Goal: Information Seeking & Learning: Learn about a topic

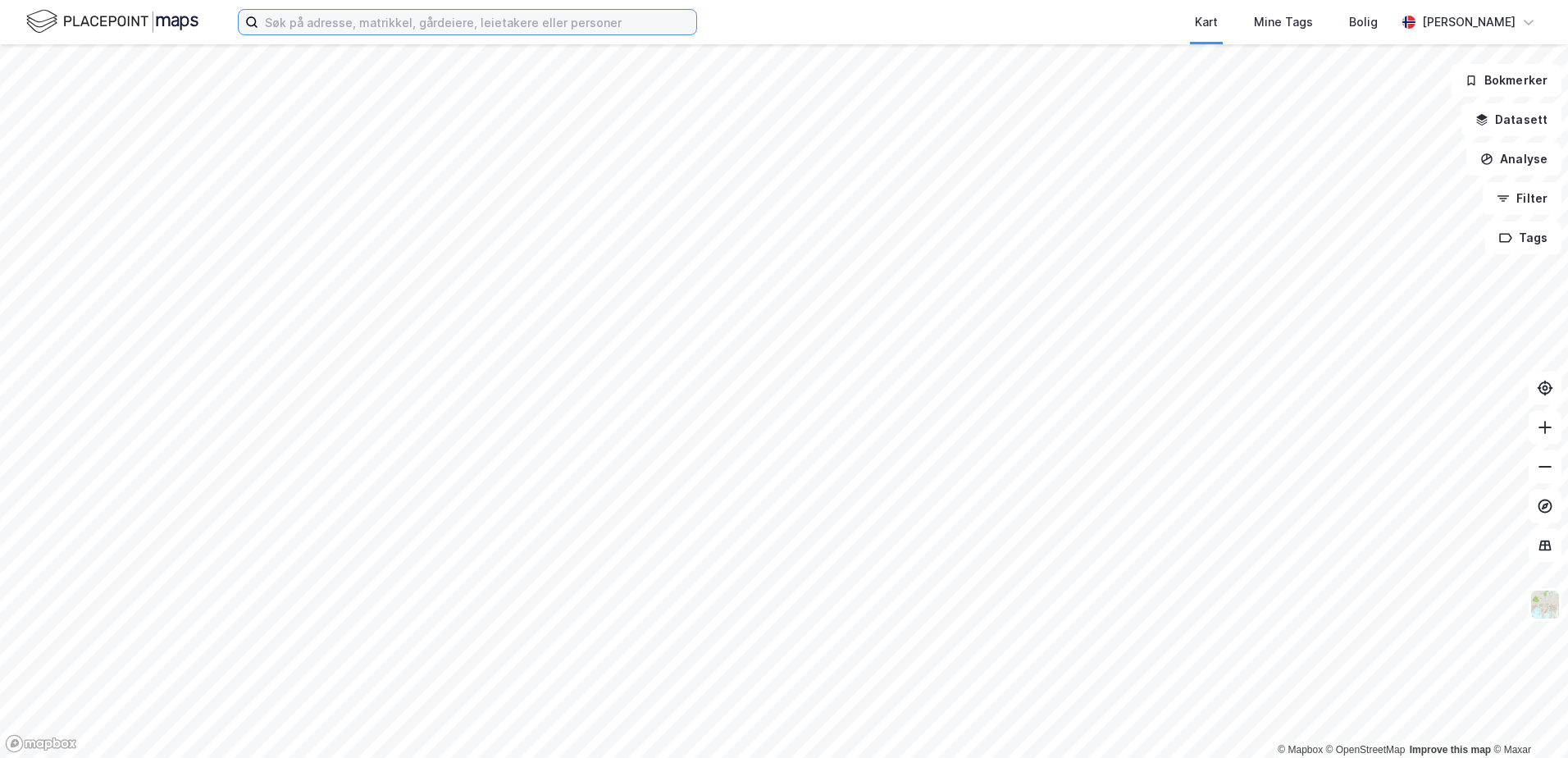
click at [319, 31] on input at bounding box center [478, 22] width 438 height 25
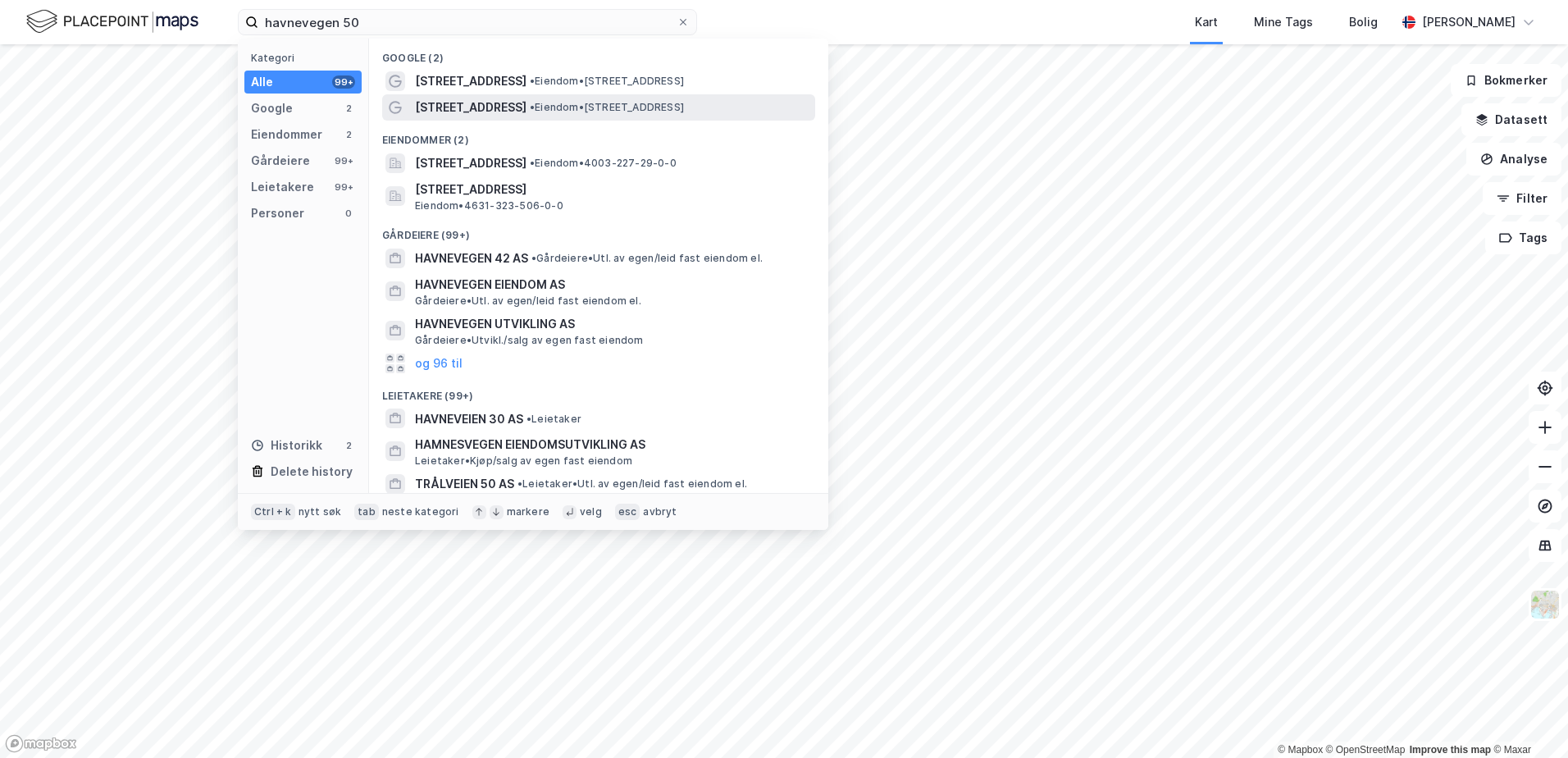
click at [556, 111] on span "• Eiendom • [STREET_ADDRESS]" at bounding box center [607, 107] width 154 height 13
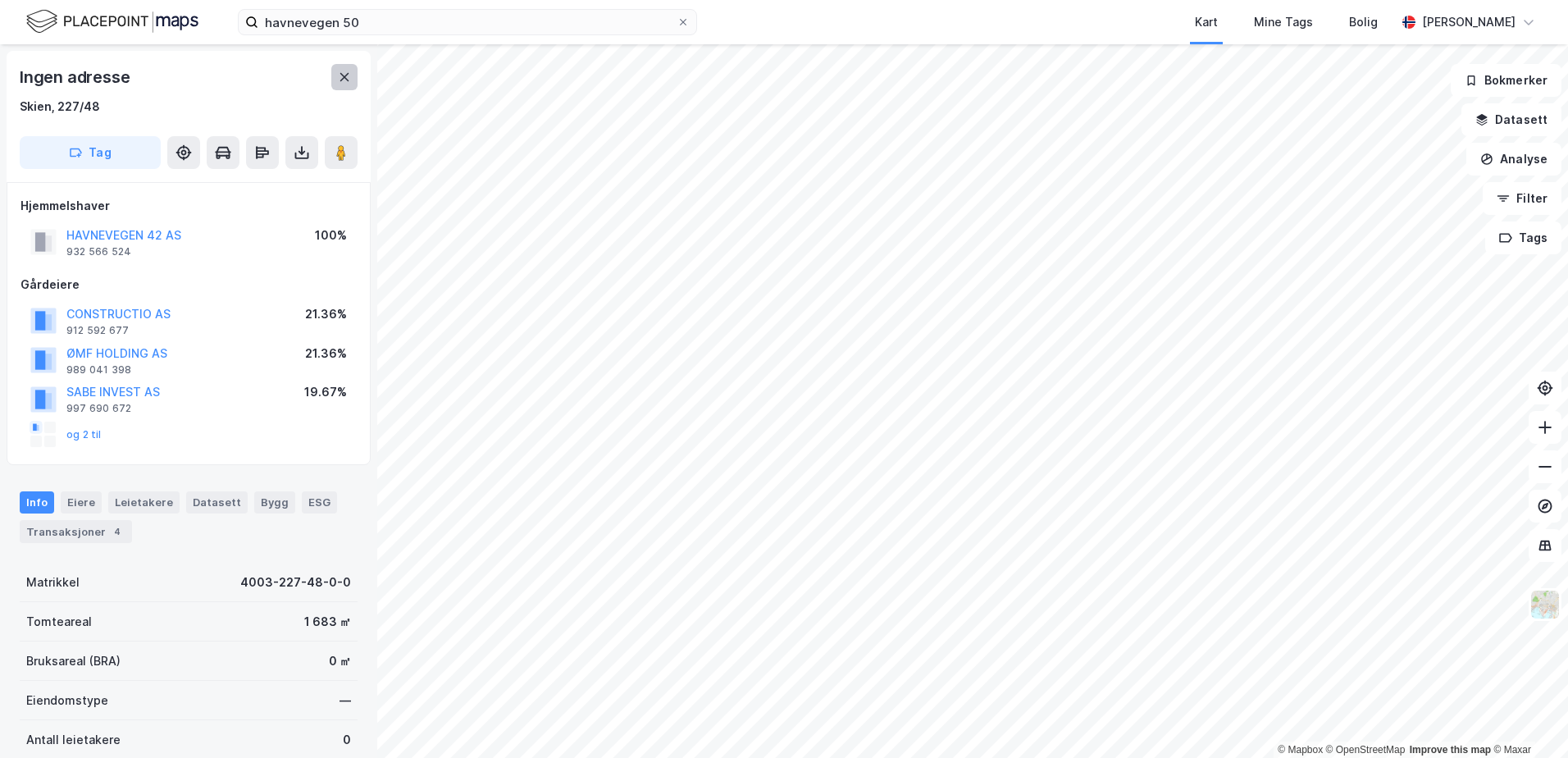
click at [343, 82] on icon at bounding box center [345, 77] width 13 height 13
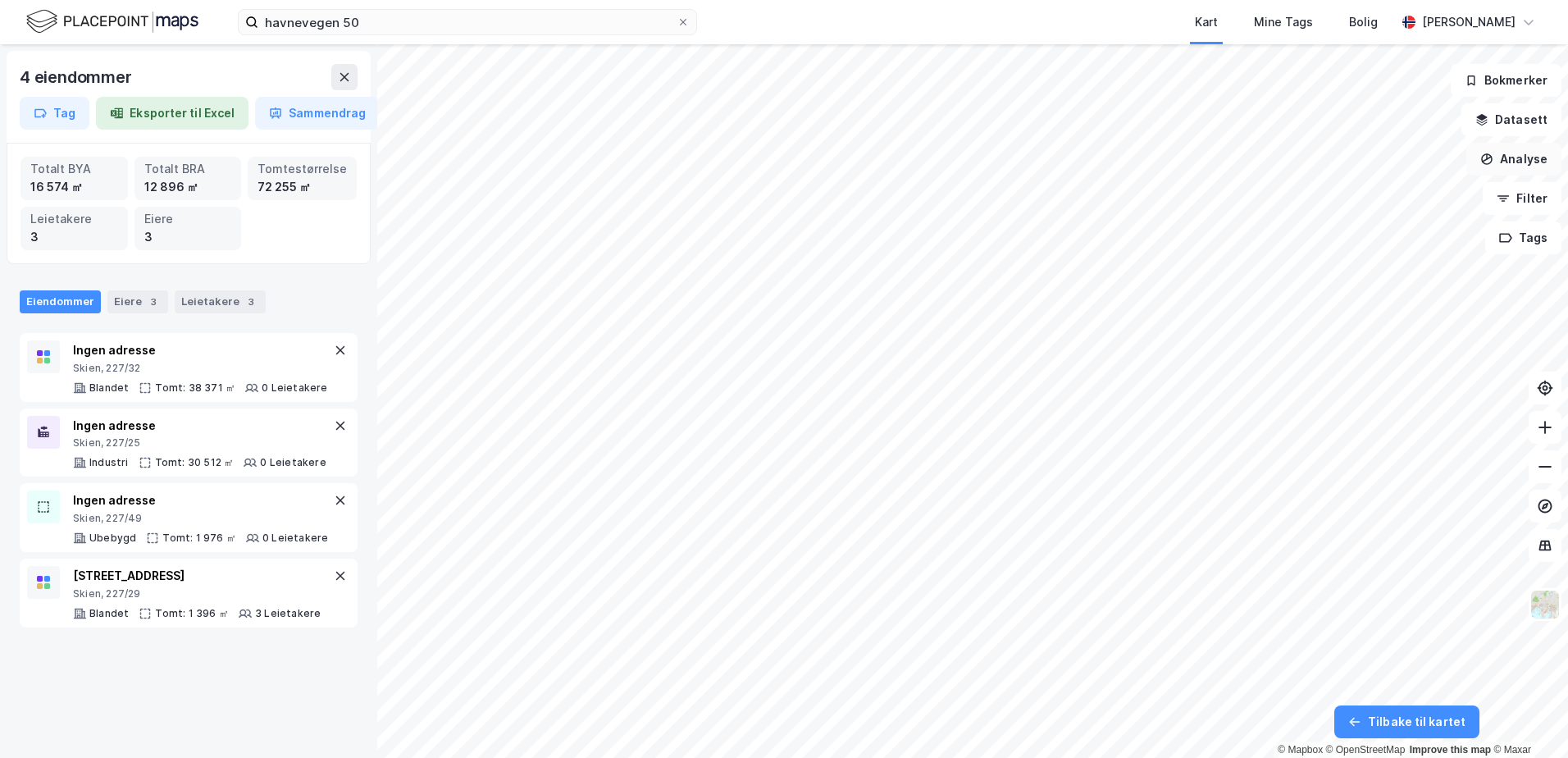
click at [1507, 161] on button "Analyse" at bounding box center [1514, 159] width 95 height 33
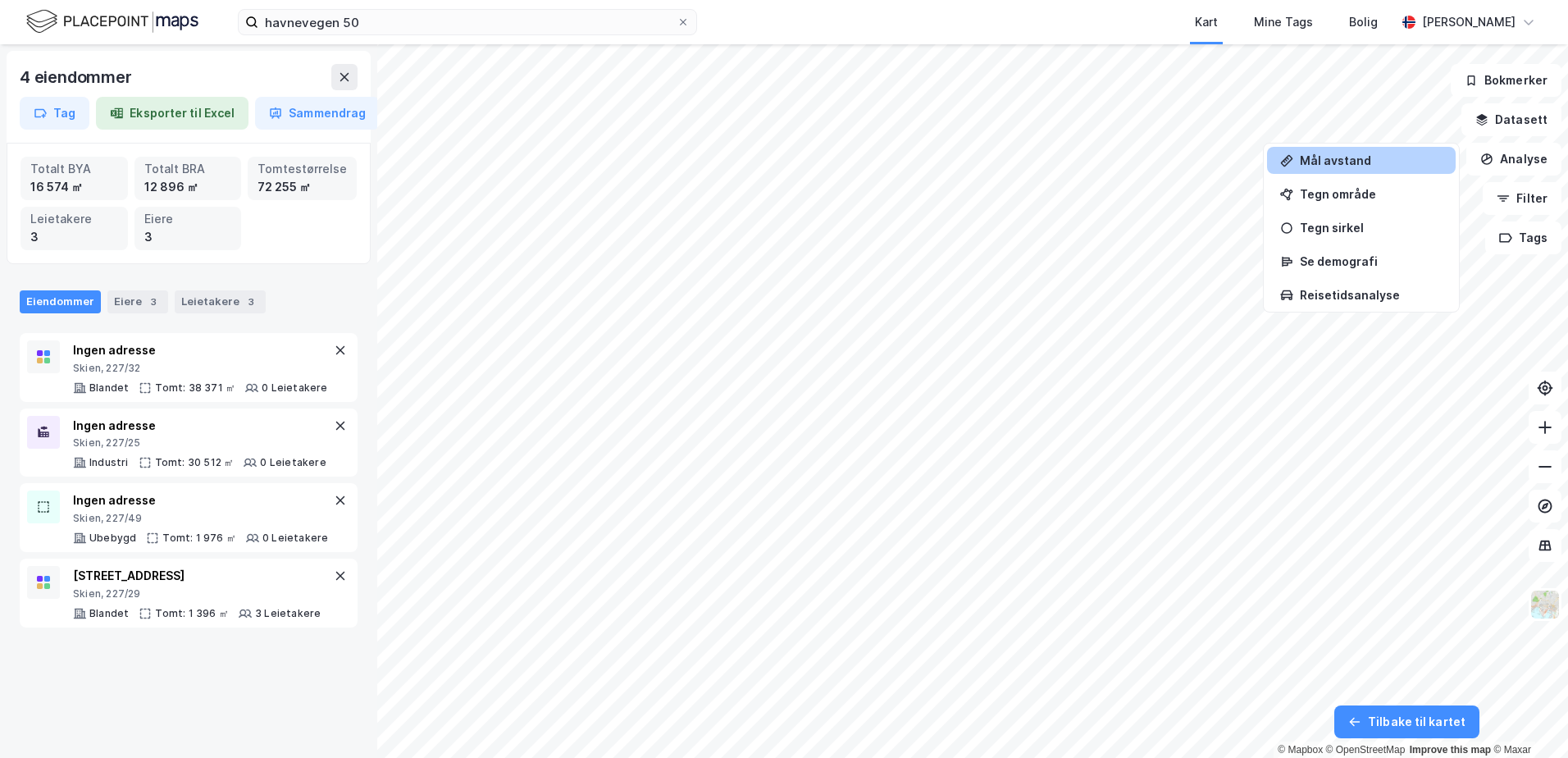
click at [1357, 170] on div "Mål avstand" at bounding box center [1362, 160] width 189 height 27
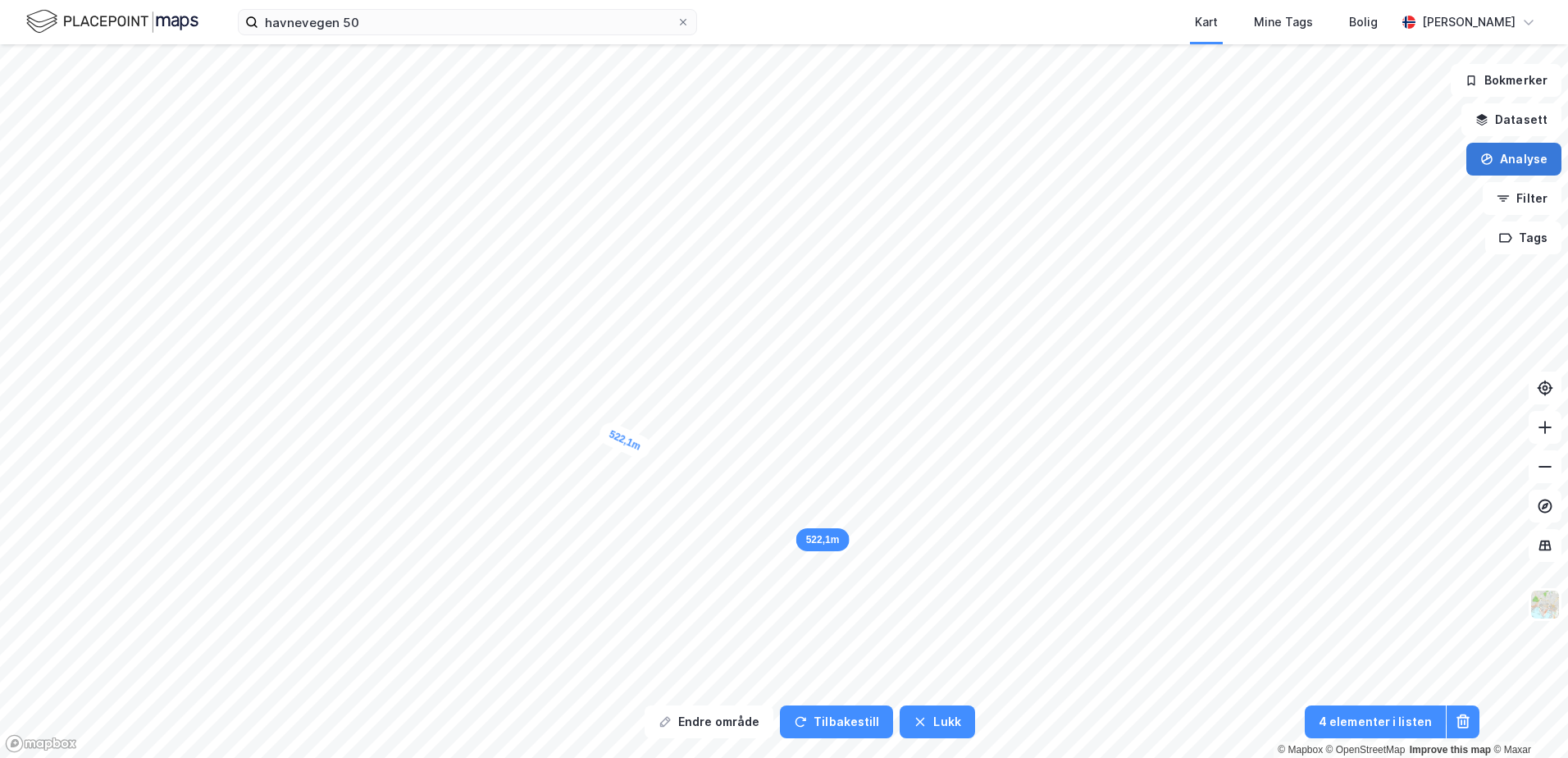
click at [1525, 156] on button "Analyse" at bounding box center [1514, 159] width 95 height 33
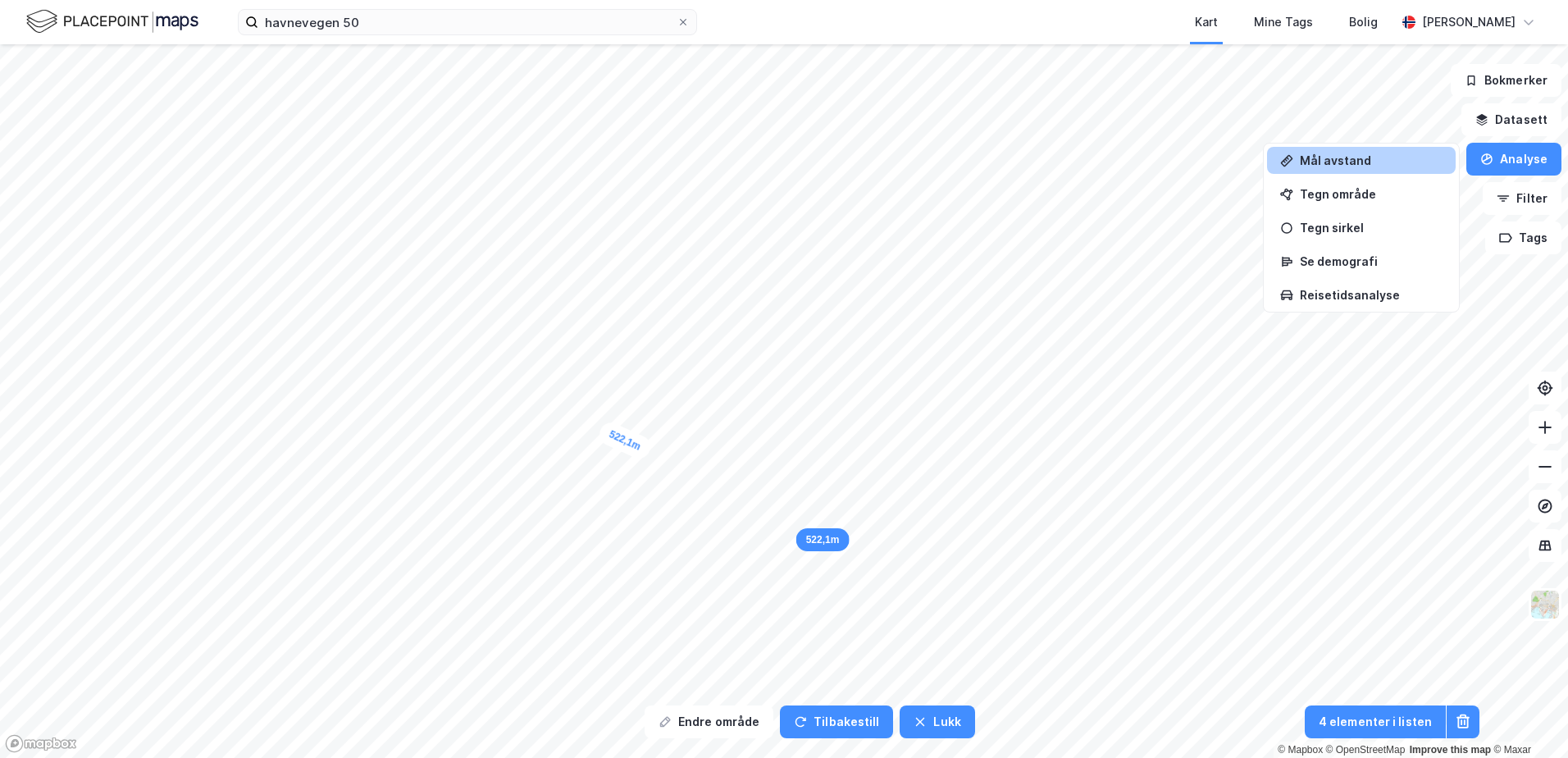
click at [1363, 164] on div "Mål avstand" at bounding box center [1372, 159] width 143 height 14
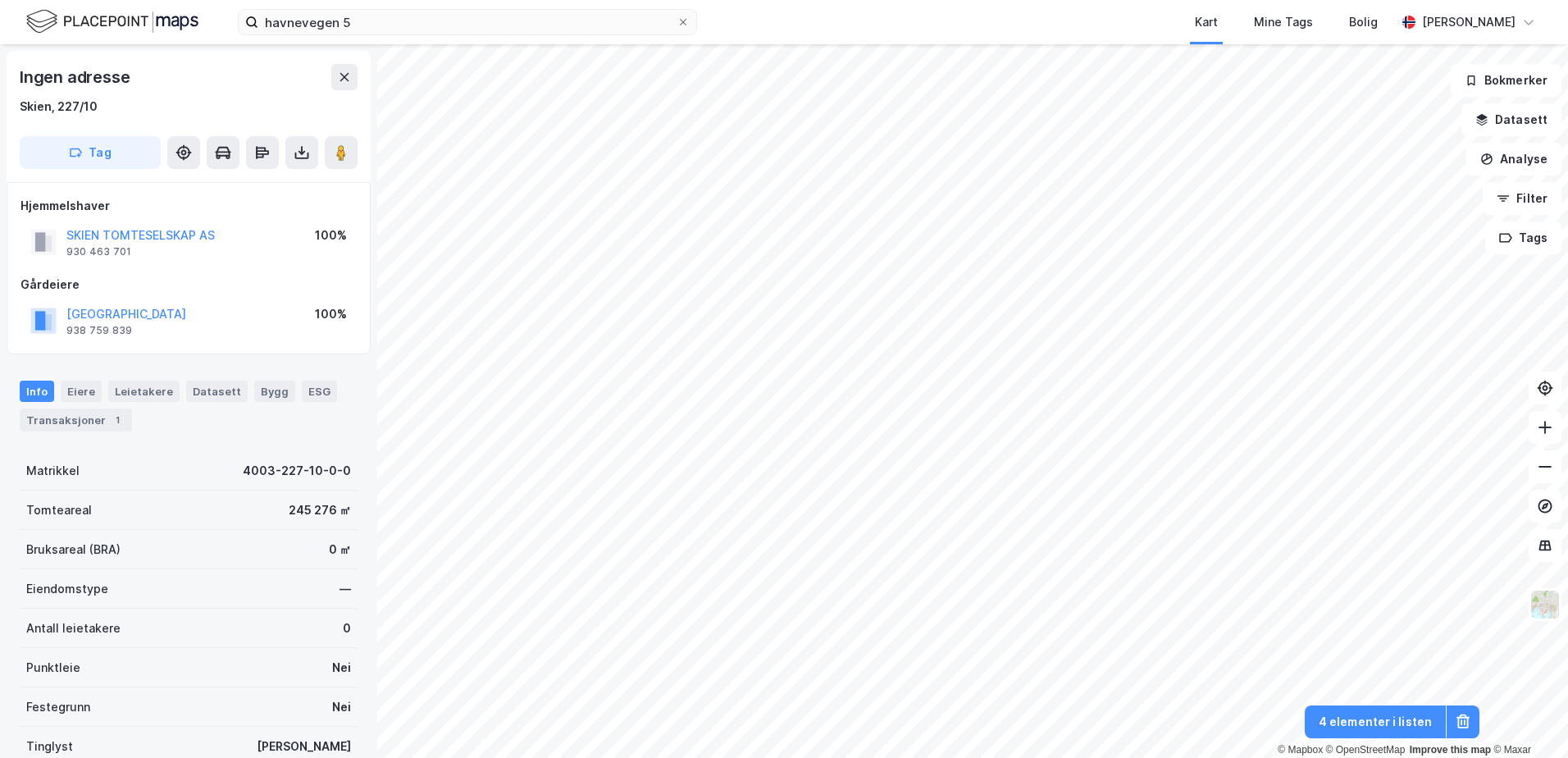
click at [329, 77] on div "Ingen adresse" at bounding box center [188, 77] width 338 height 27
click at [347, 86] on button at bounding box center [344, 77] width 27 height 27
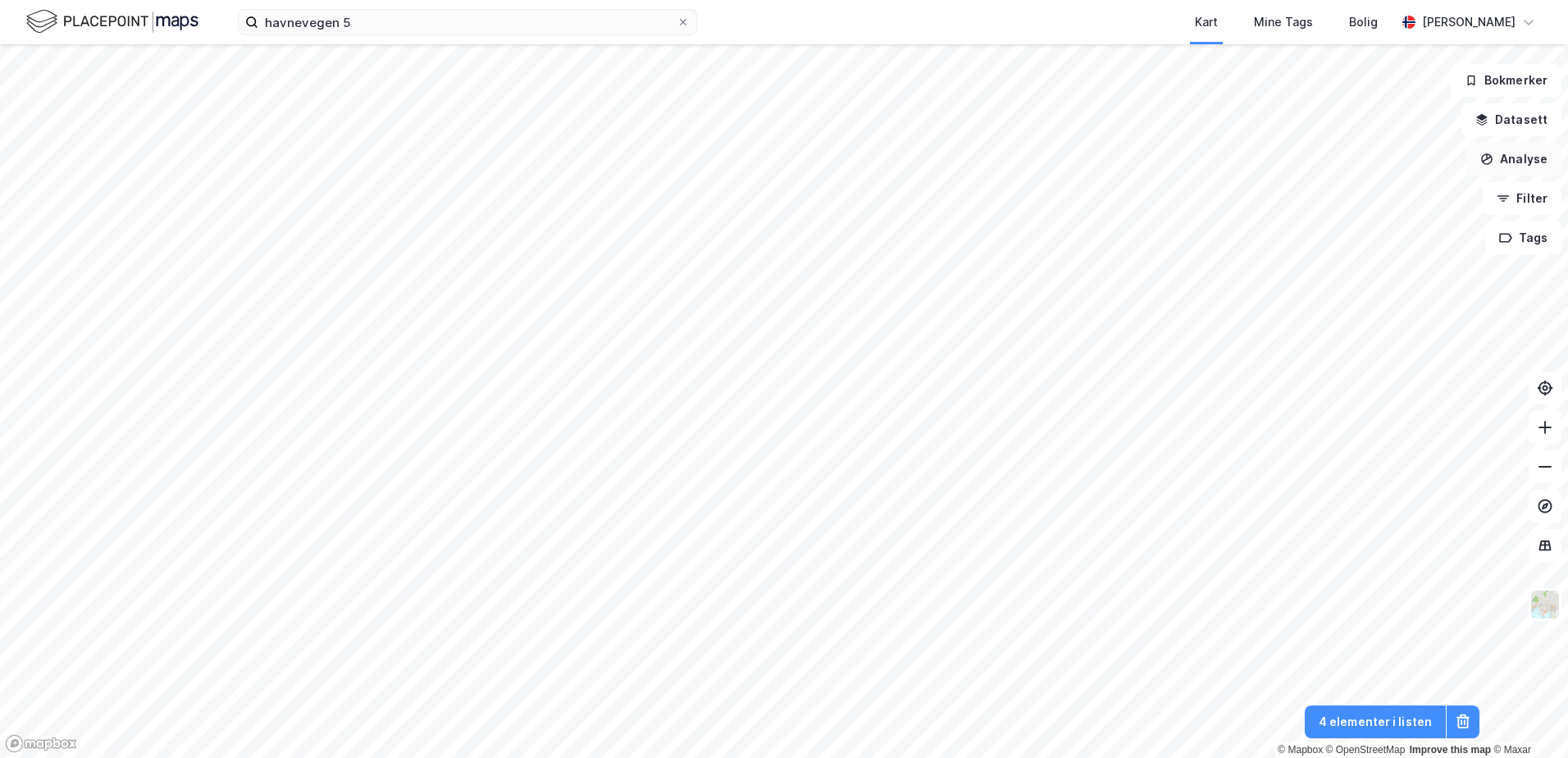
click at [1518, 159] on button "Analyse" at bounding box center [1514, 159] width 95 height 33
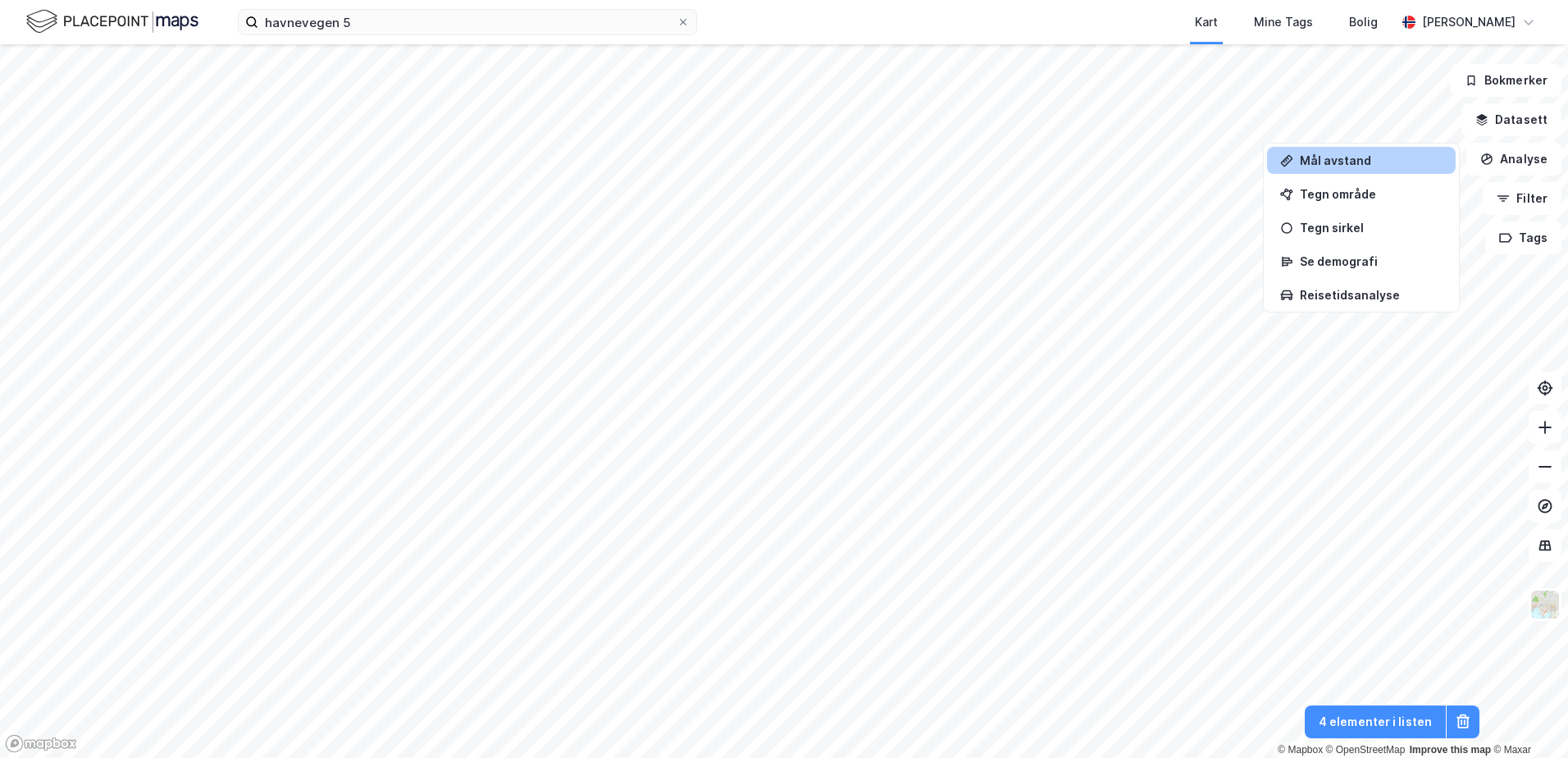
click at [1378, 159] on div "Mål avstand" at bounding box center [1372, 159] width 143 height 14
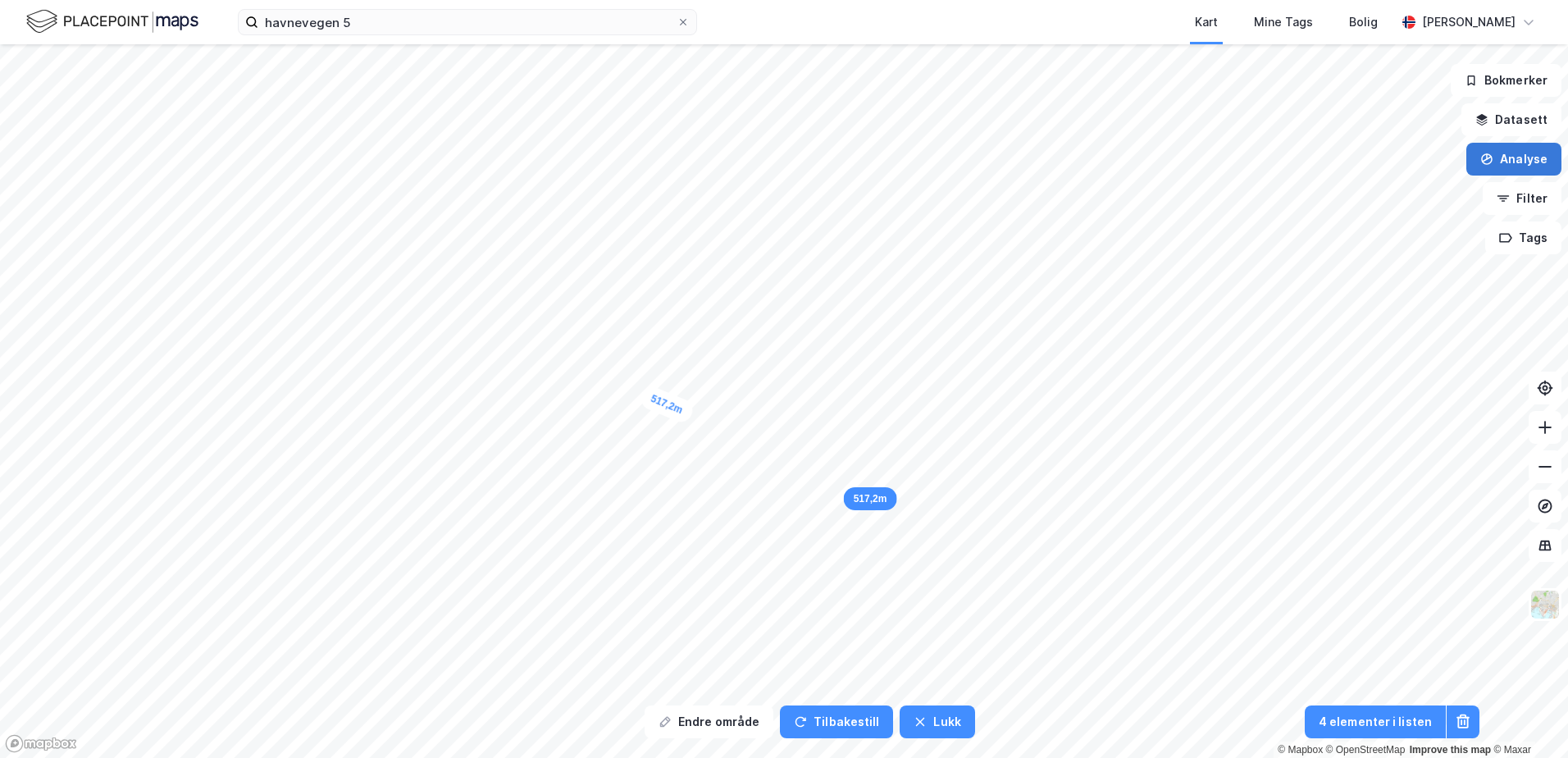
click at [1494, 164] on icon "button" at bounding box center [1487, 159] width 13 height 13
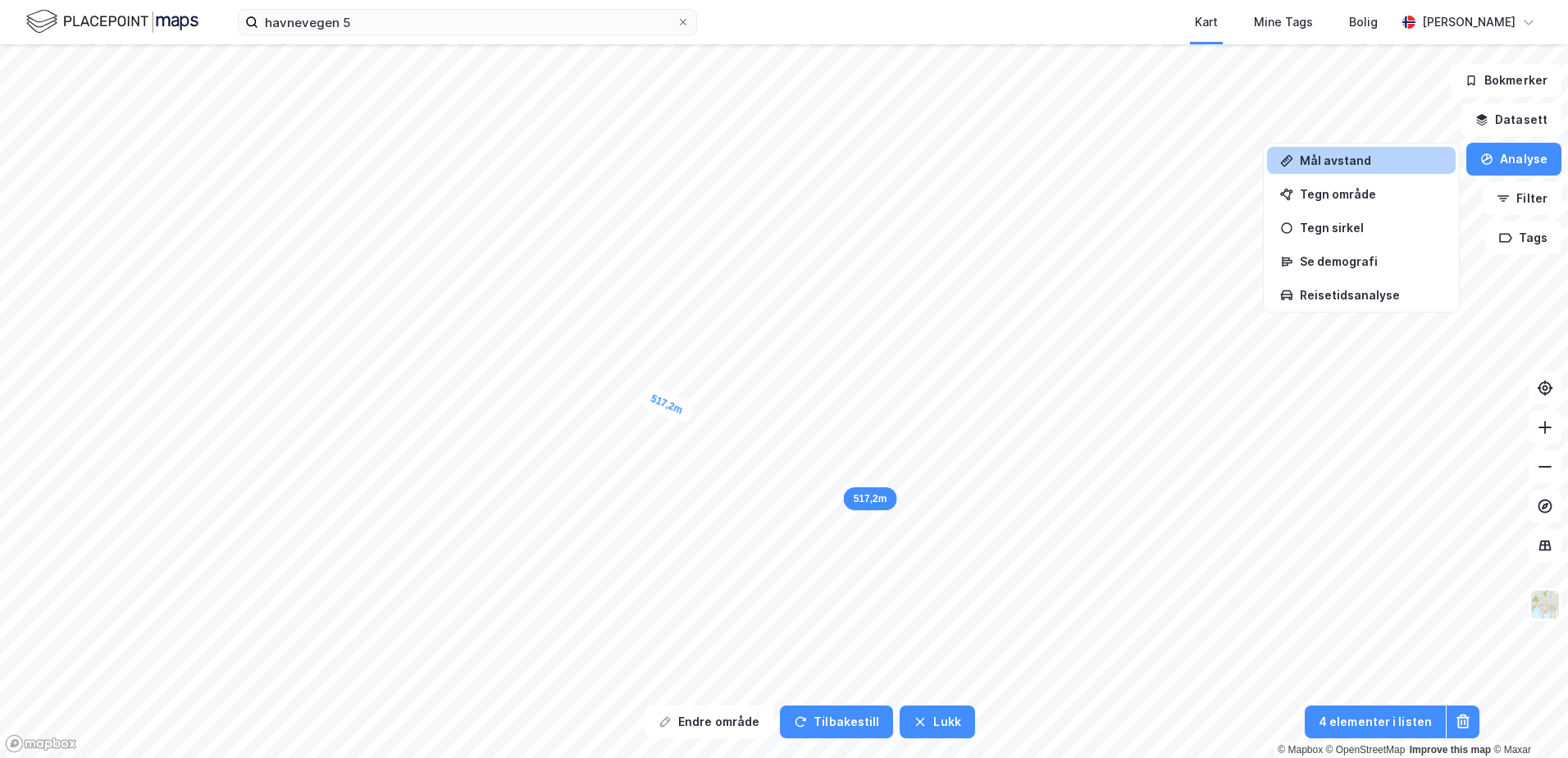
click at [1385, 164] on div "Mål avstand" at bounding box center [1372, 159] width 143 height 14
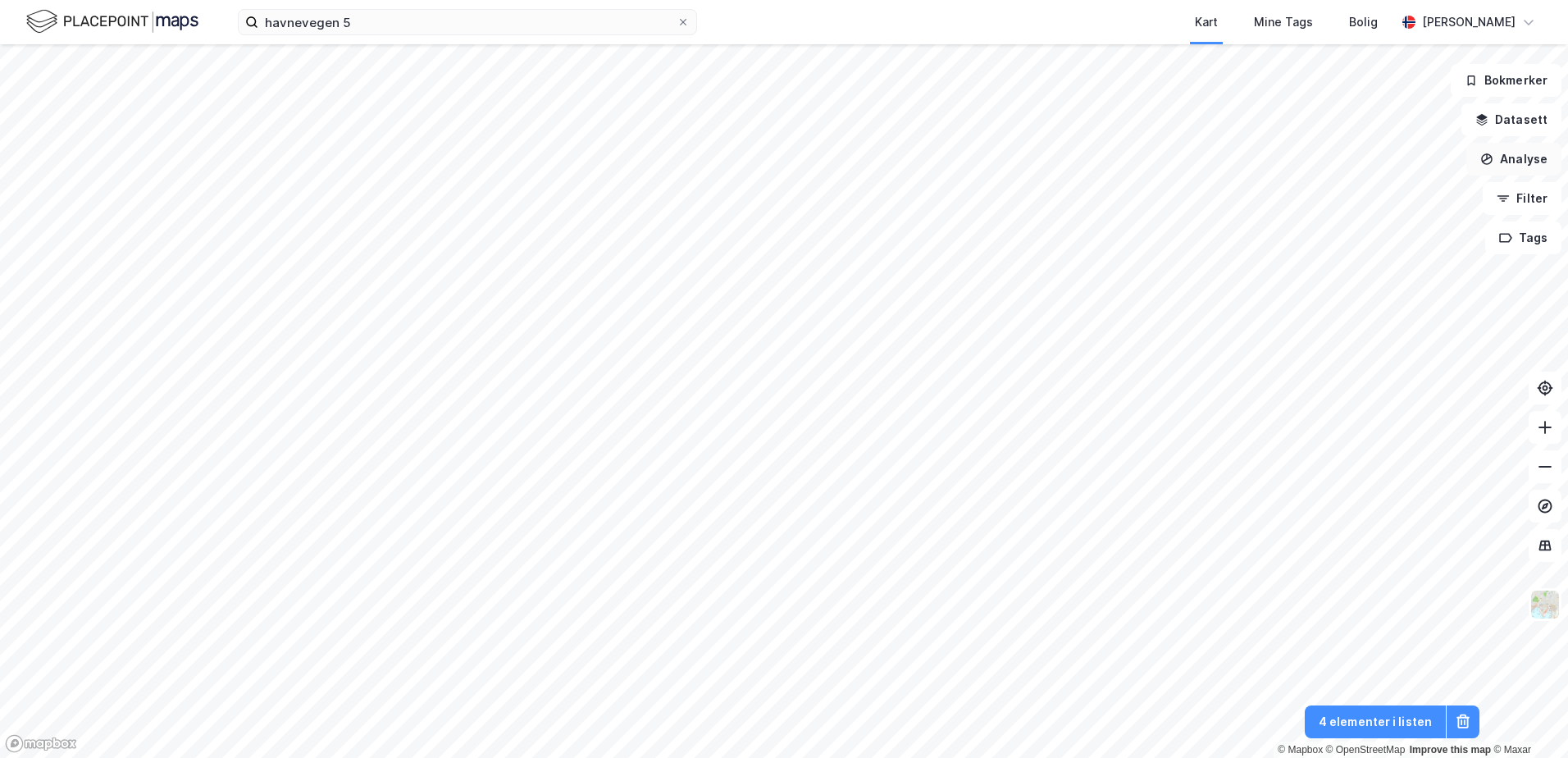
click at [1529, 159] on button "Analyse" at bounding box center [1514, 159] width 95 height 33
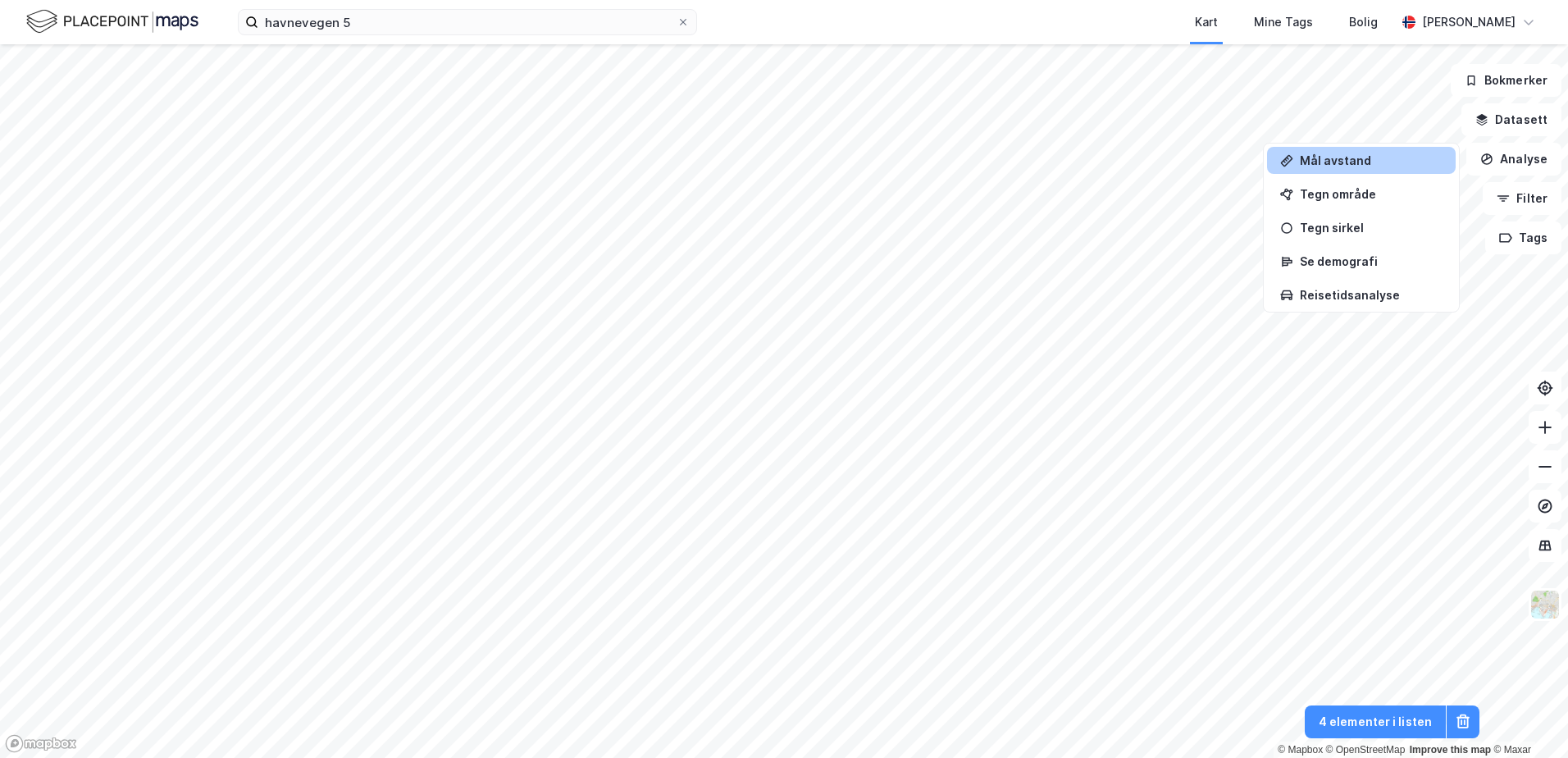
click at [1347, 160] on div "Mål avstand" at bounding box center [1372, 159] width 143 height 14
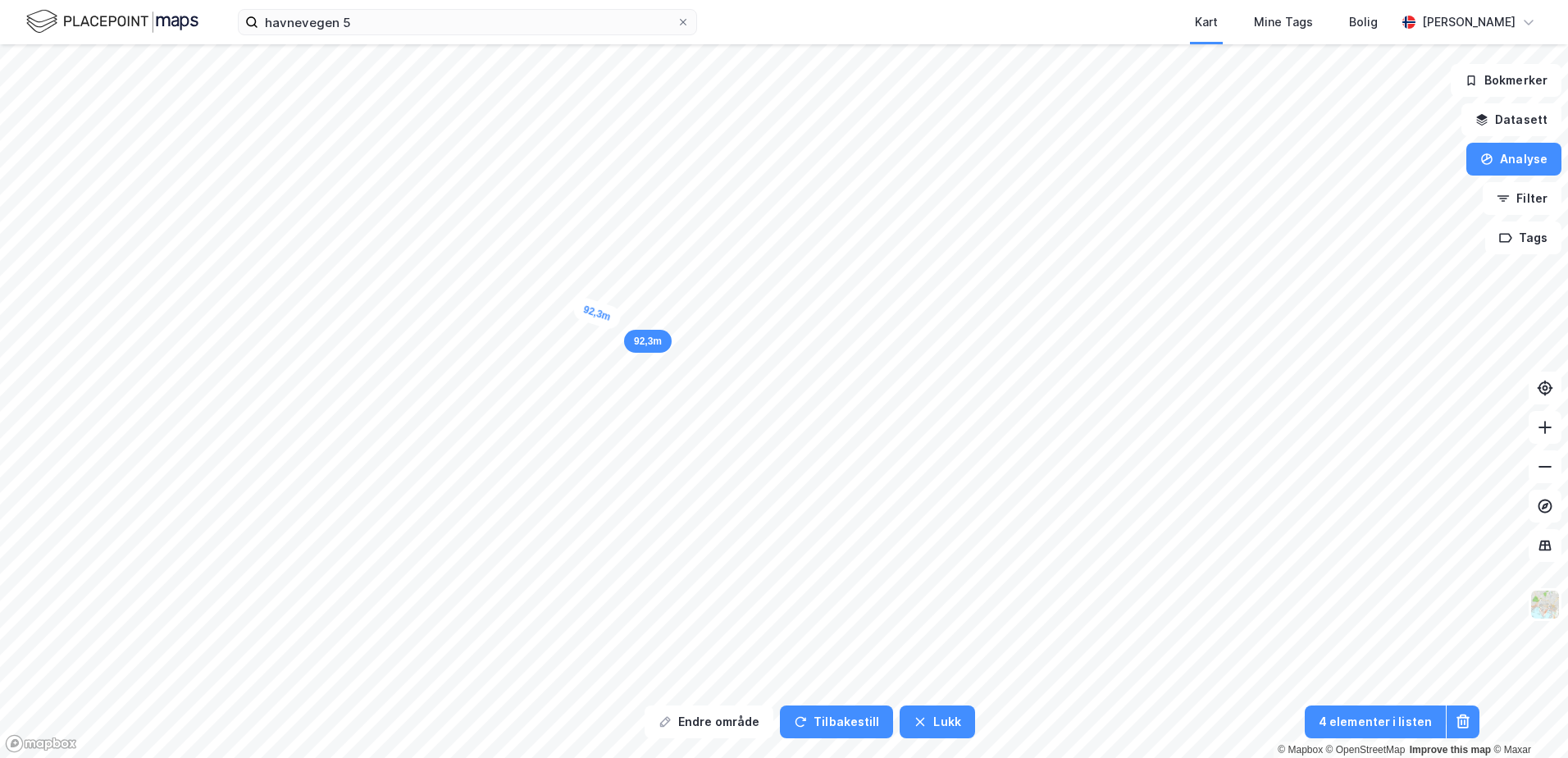
click at [615, 325] on div "92,3m" at bounding box center [597, 313] width 52 height 36
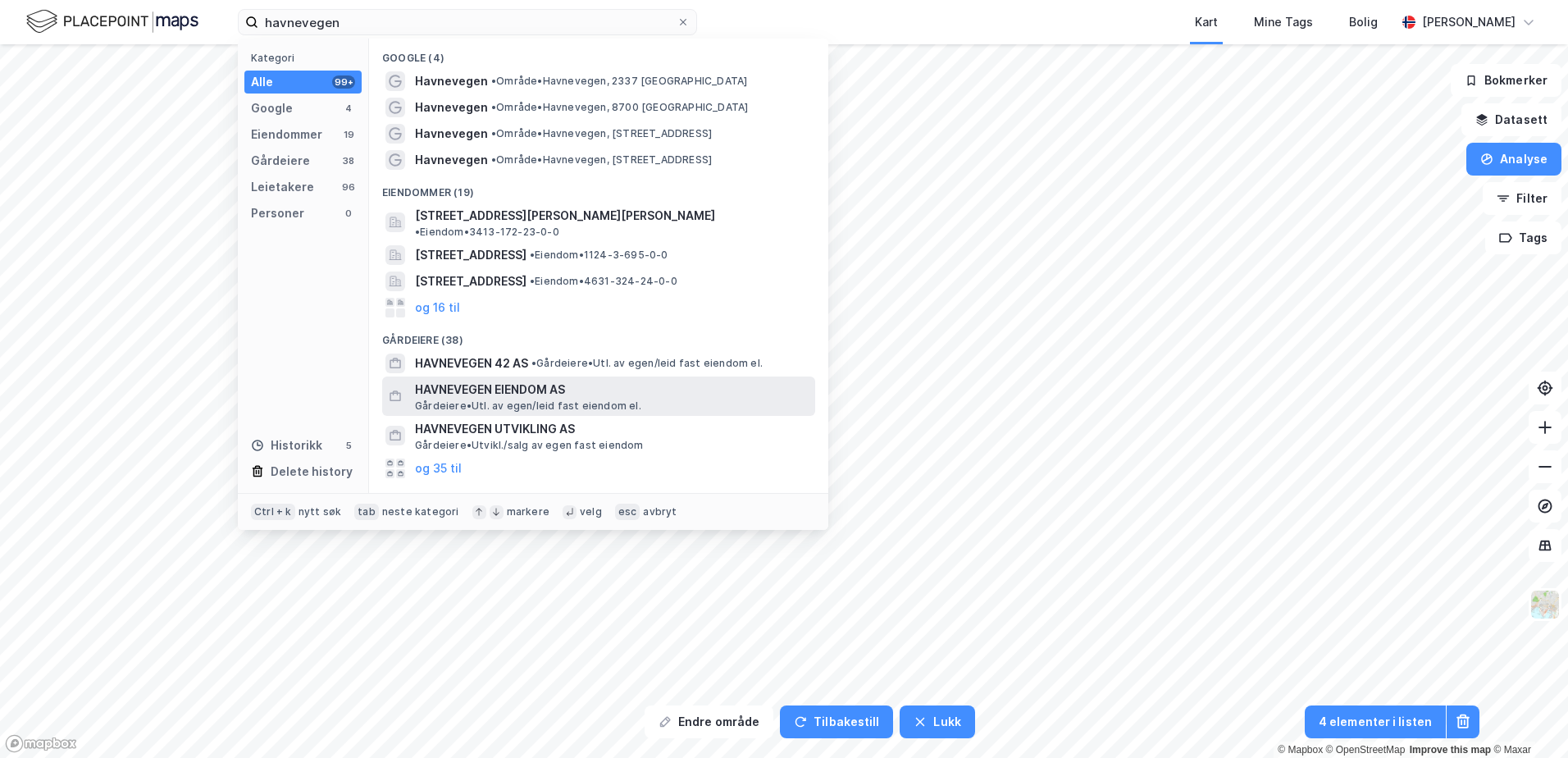
click at [665, 379] on span "HAVNEVEGEN EIENDOM AS" at bounding box center [612, 389] width 393 height 19
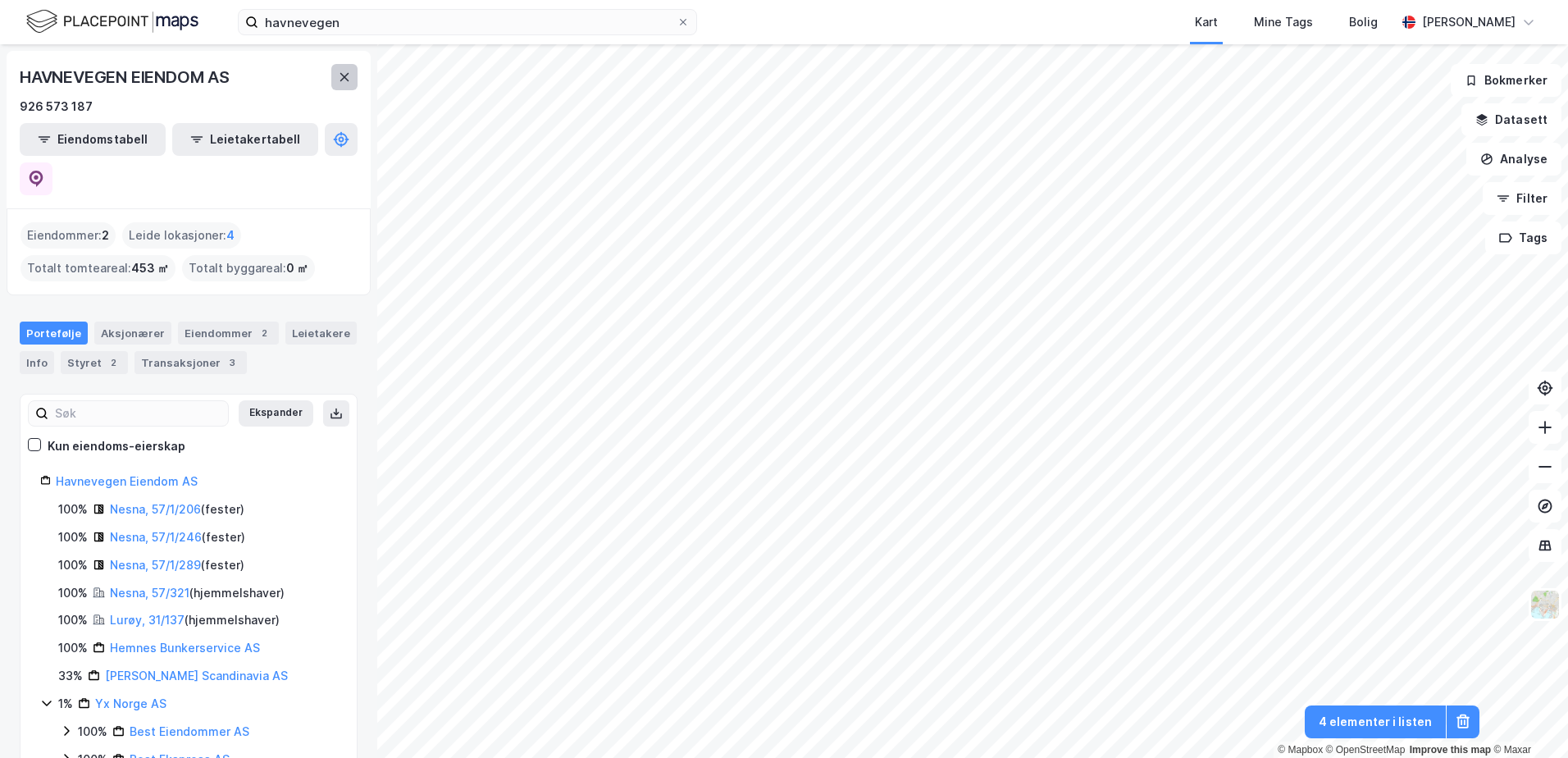
click at [335, 73] on button at bounding box center [344, 77] width 27 height 27
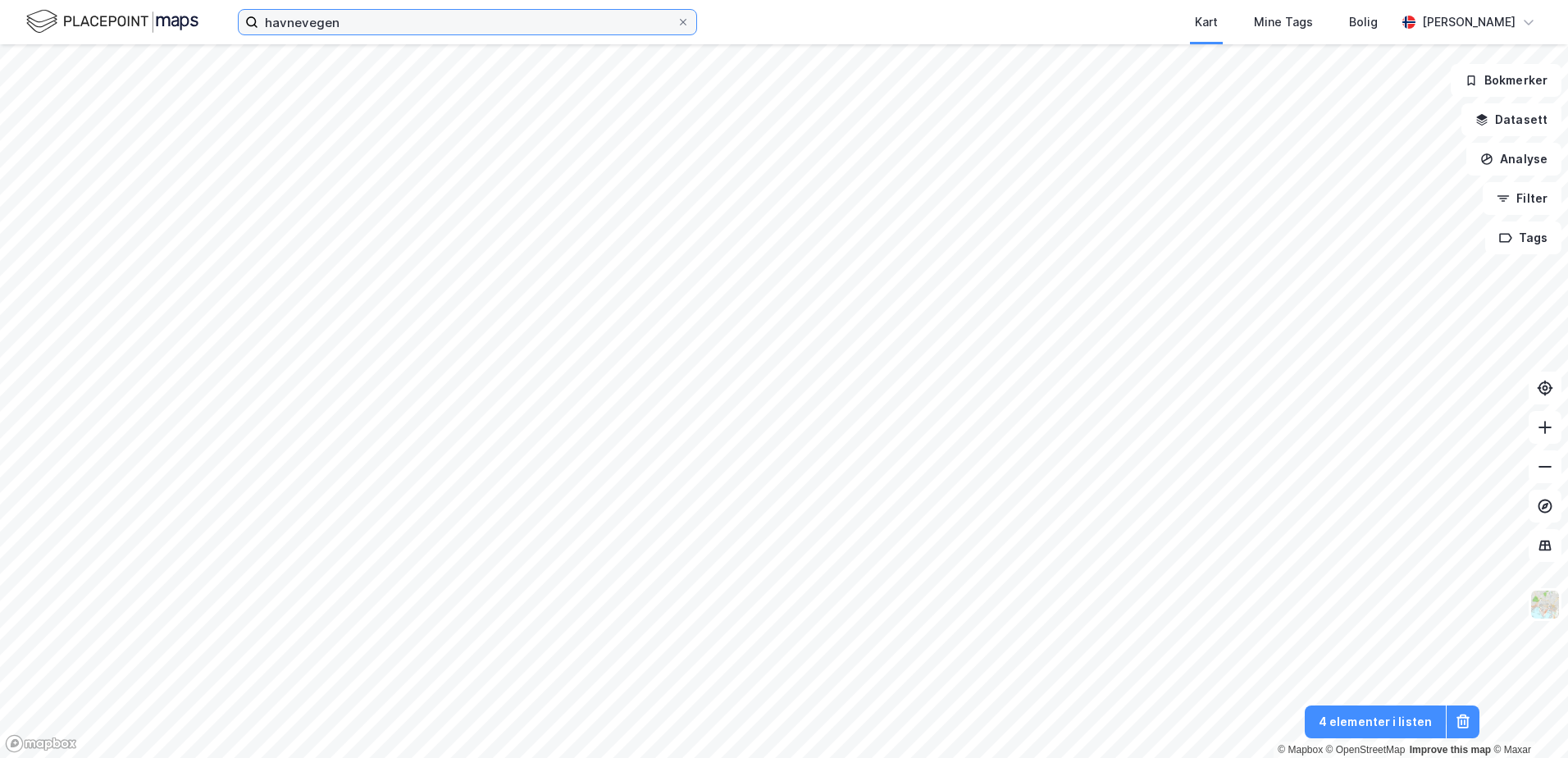
click at [312, 15] on input "havnevegen" at bounding box center [468, 22] width 418 height 25
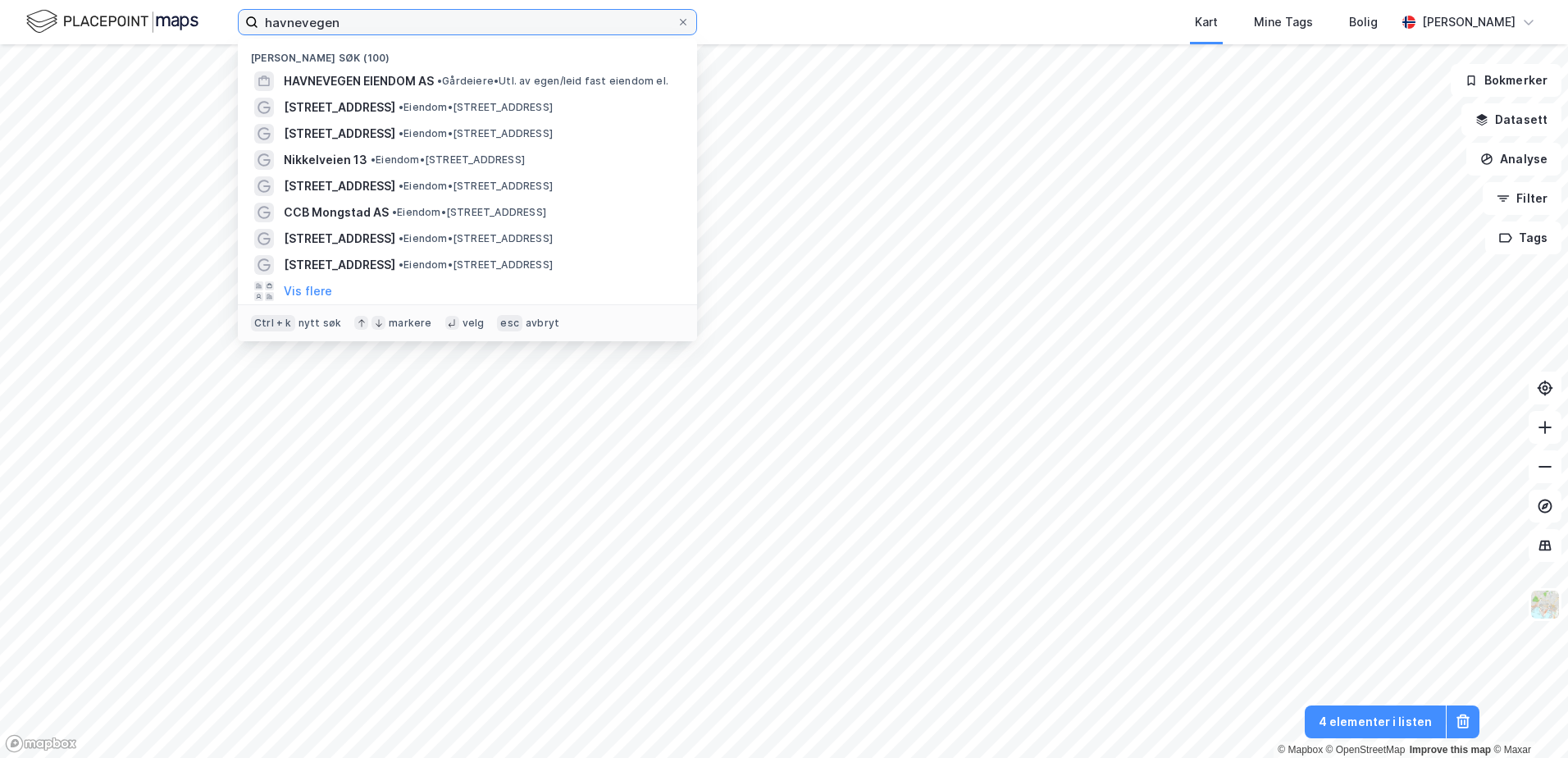
click at [348, 18] on input "havnevegen" at bounding box center [468, 22] width 418 height 25
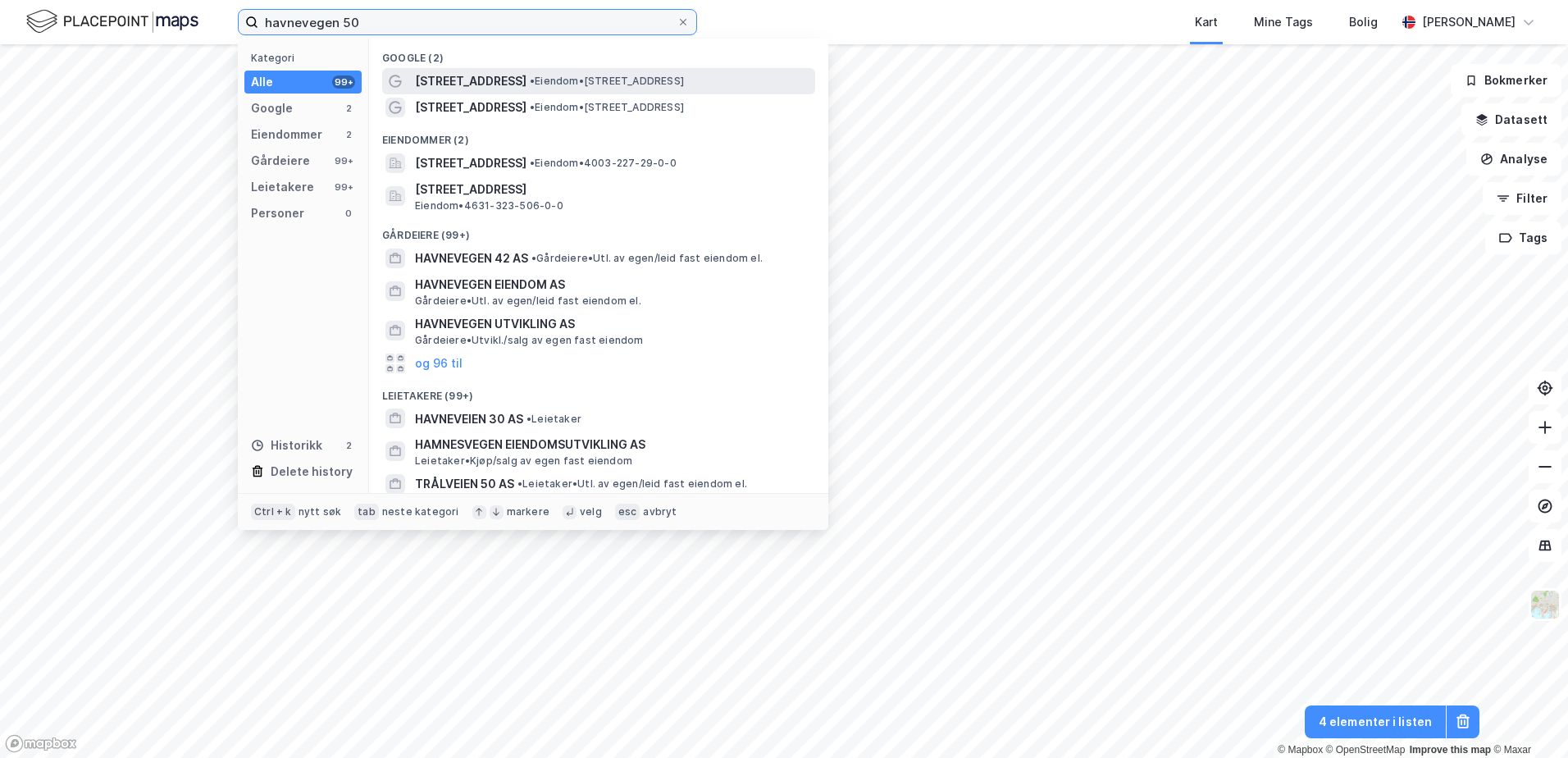
type input "havnevegen 50"
click at [468, 86] on span "[STREET_ADDRESS]" at bounding box center [471, 81] width 112 height 19
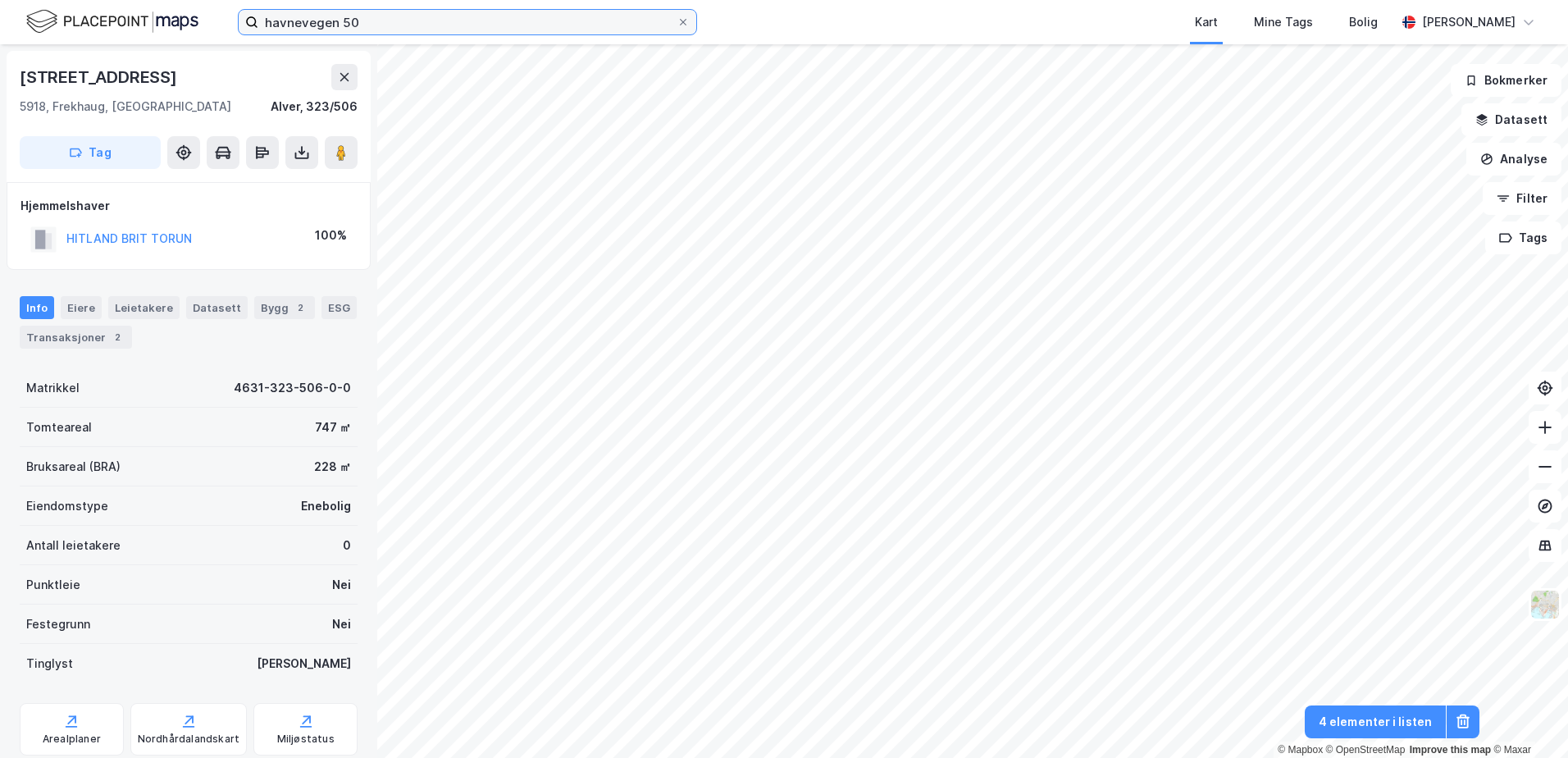
click at [366, 24] on input "havnevegen 50" at bounding box center [468, 22] width 418 height 25
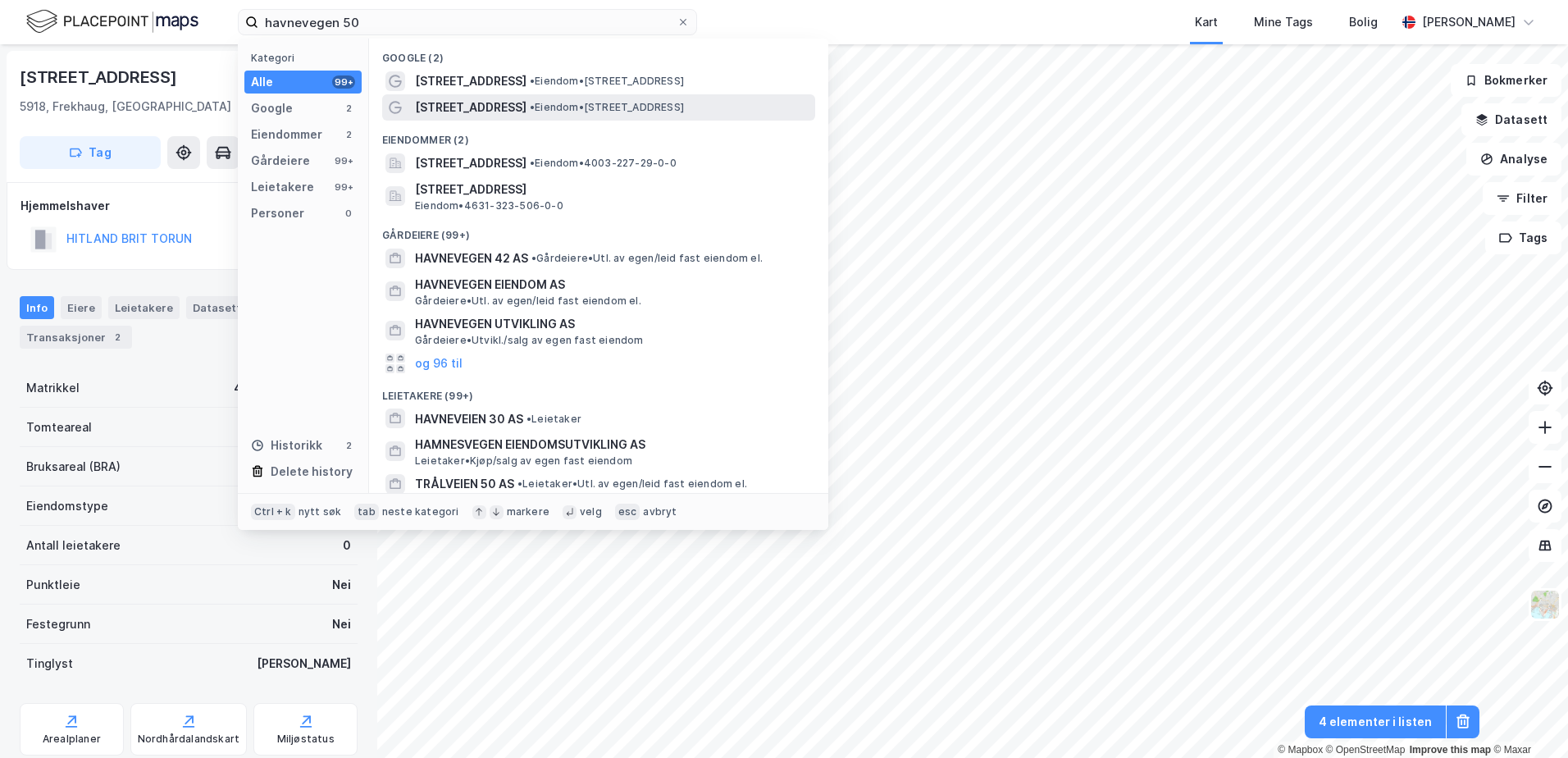
click at [543, 103] on span "• Eiendom • [STREET_ADDRESS]" at bounding box center [607, 107] width 154 height 13
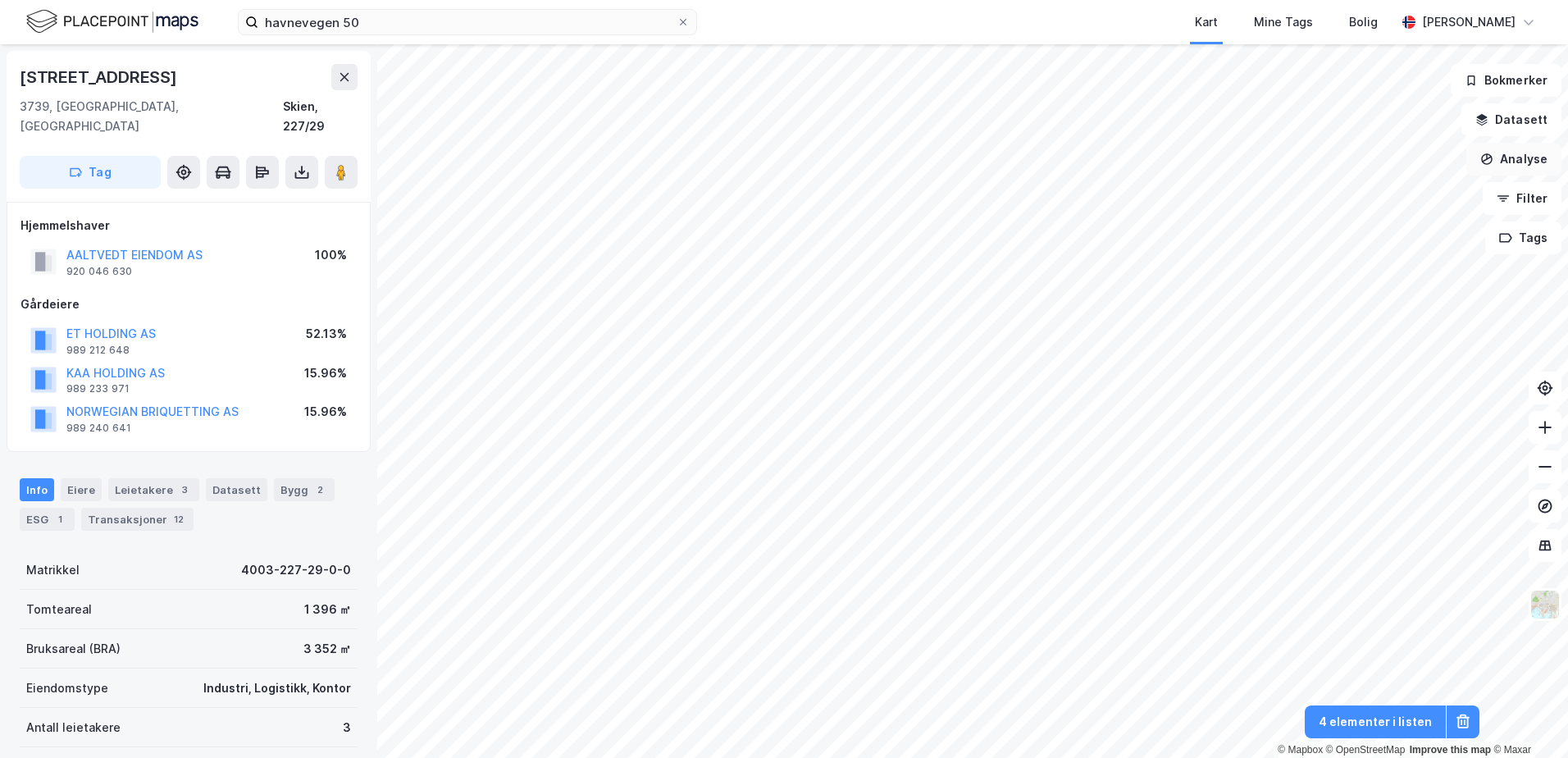
click at [1515, 159] on button "Analyse" at bounding box center [1514, 159] width 95 height 33
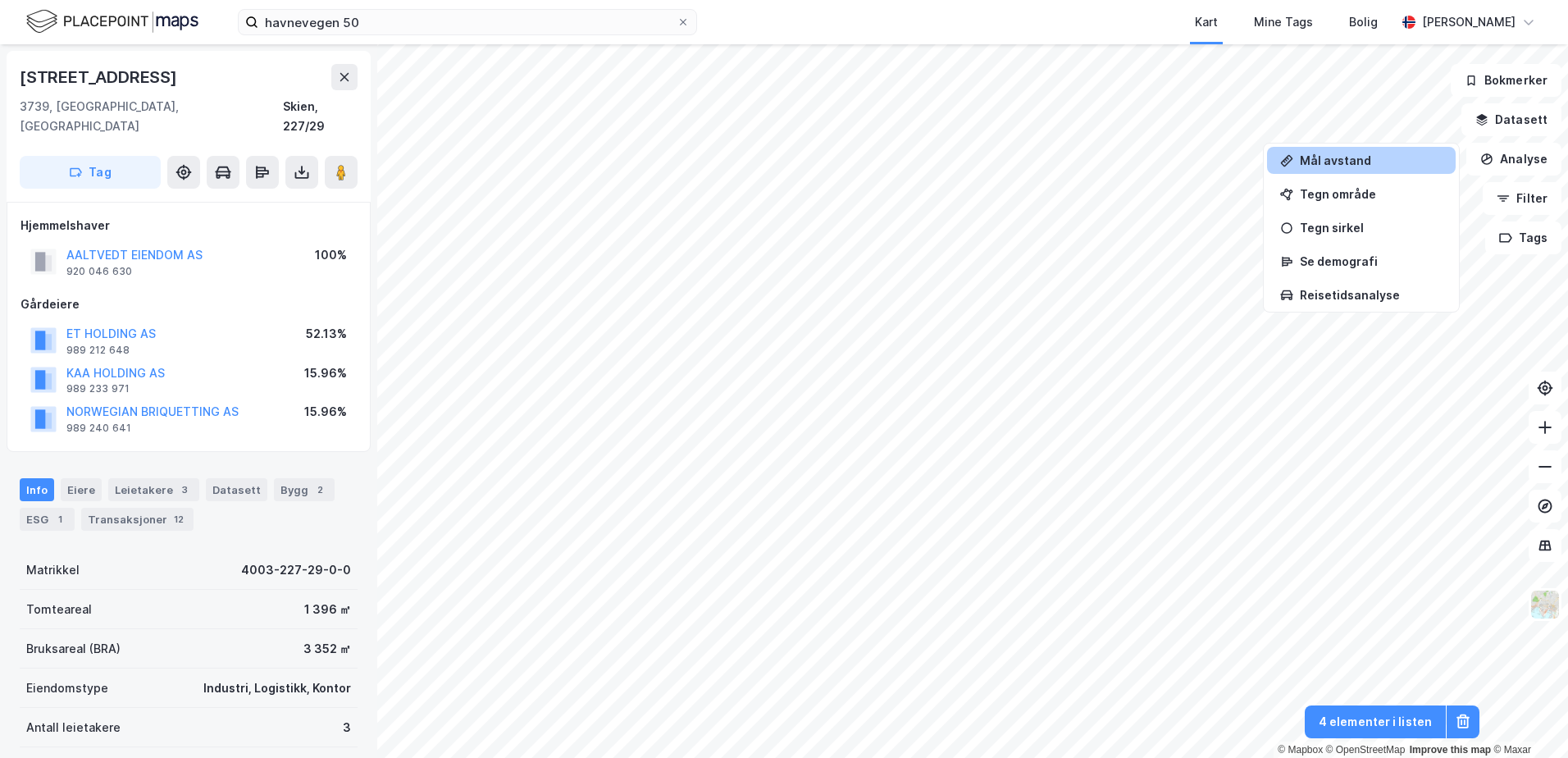
click at [1358, 163] on div "Mål avstand" at bounding box center [1372, 159] width 143 height 14
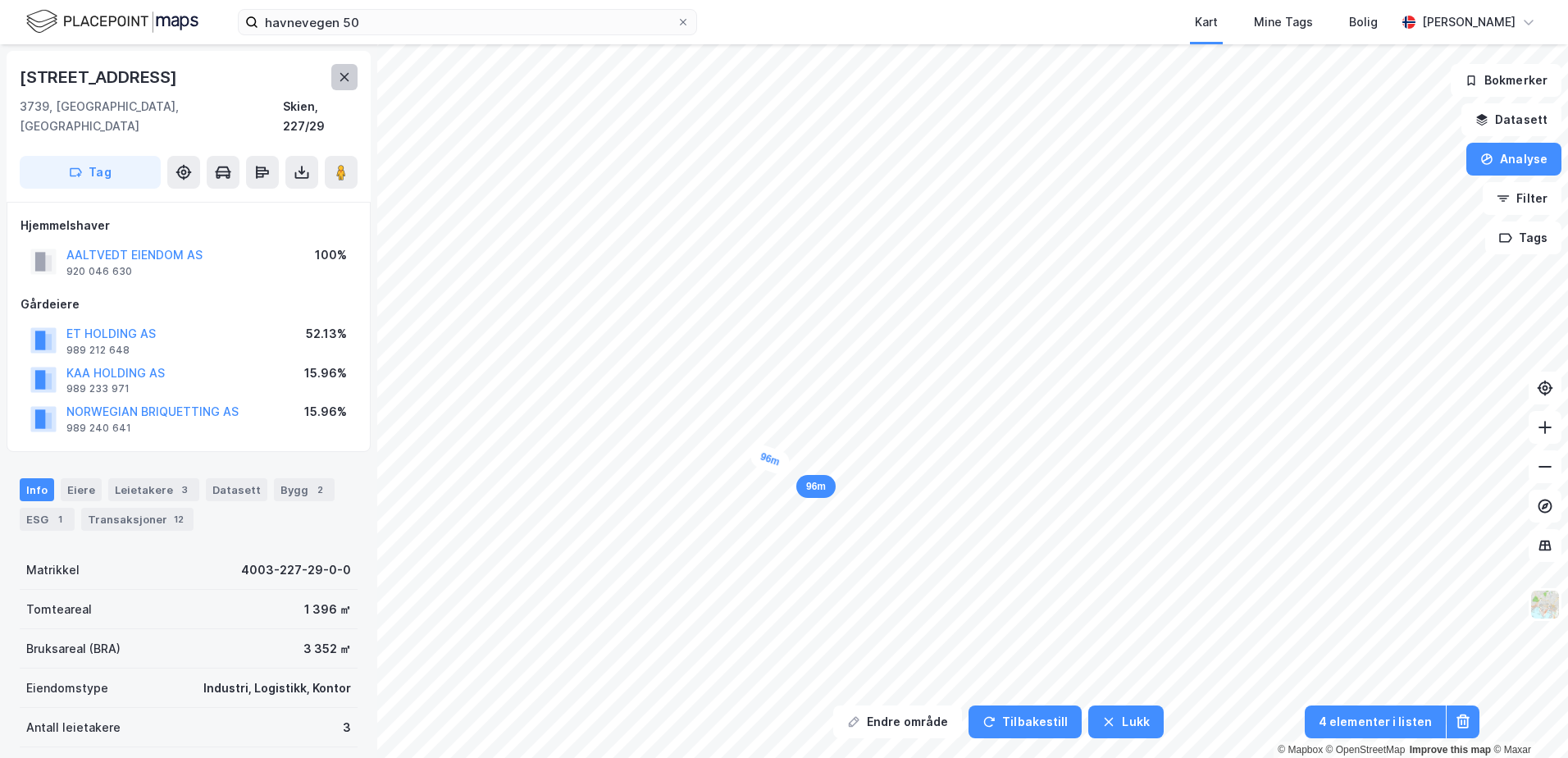
click at [346, 82] on icon at bounding box center [345, 77] width 13 height 13
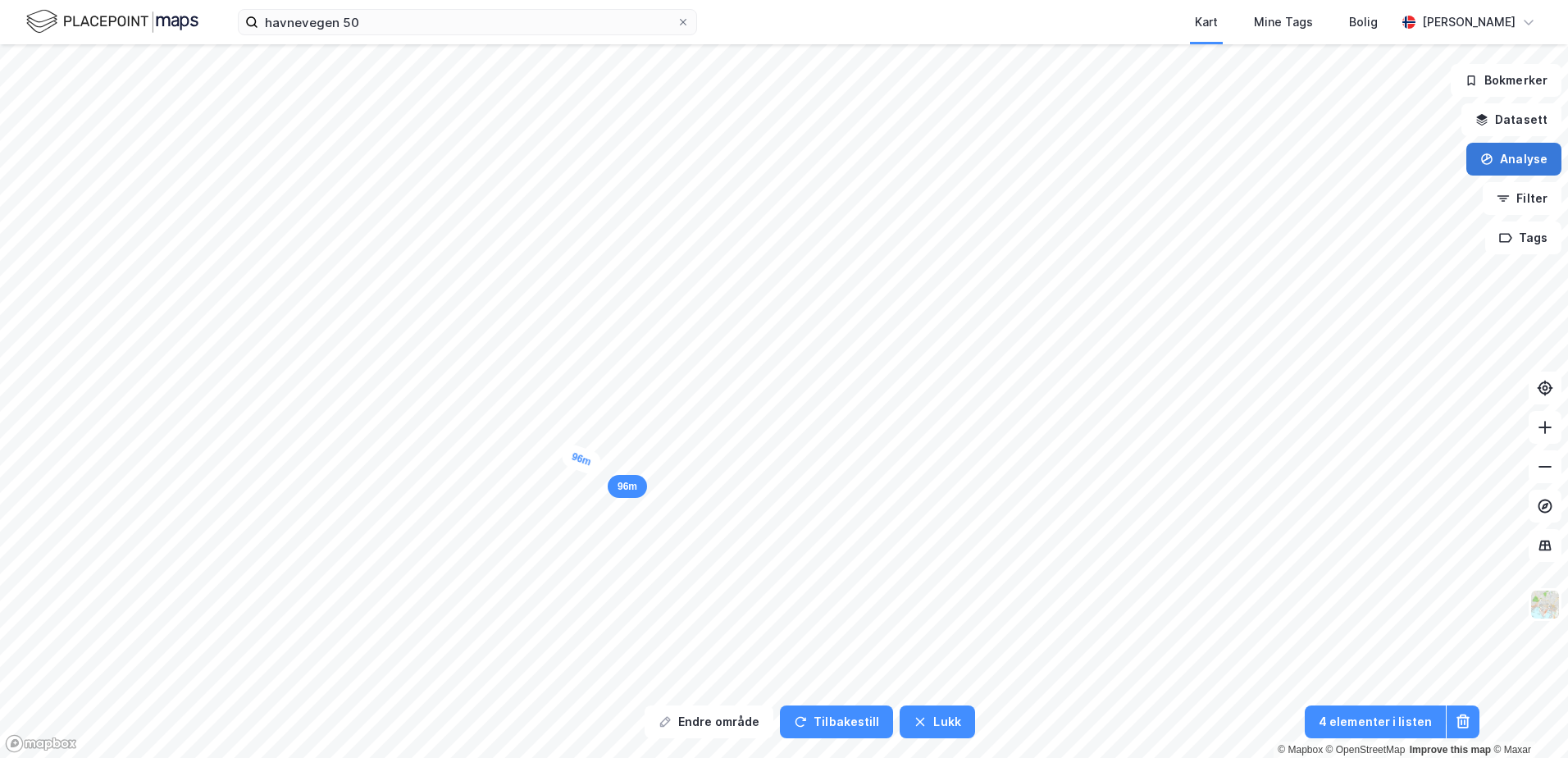
click at [1492, 171] on button "Analyse" at bounding box center [1514, 159] width 95 height 33
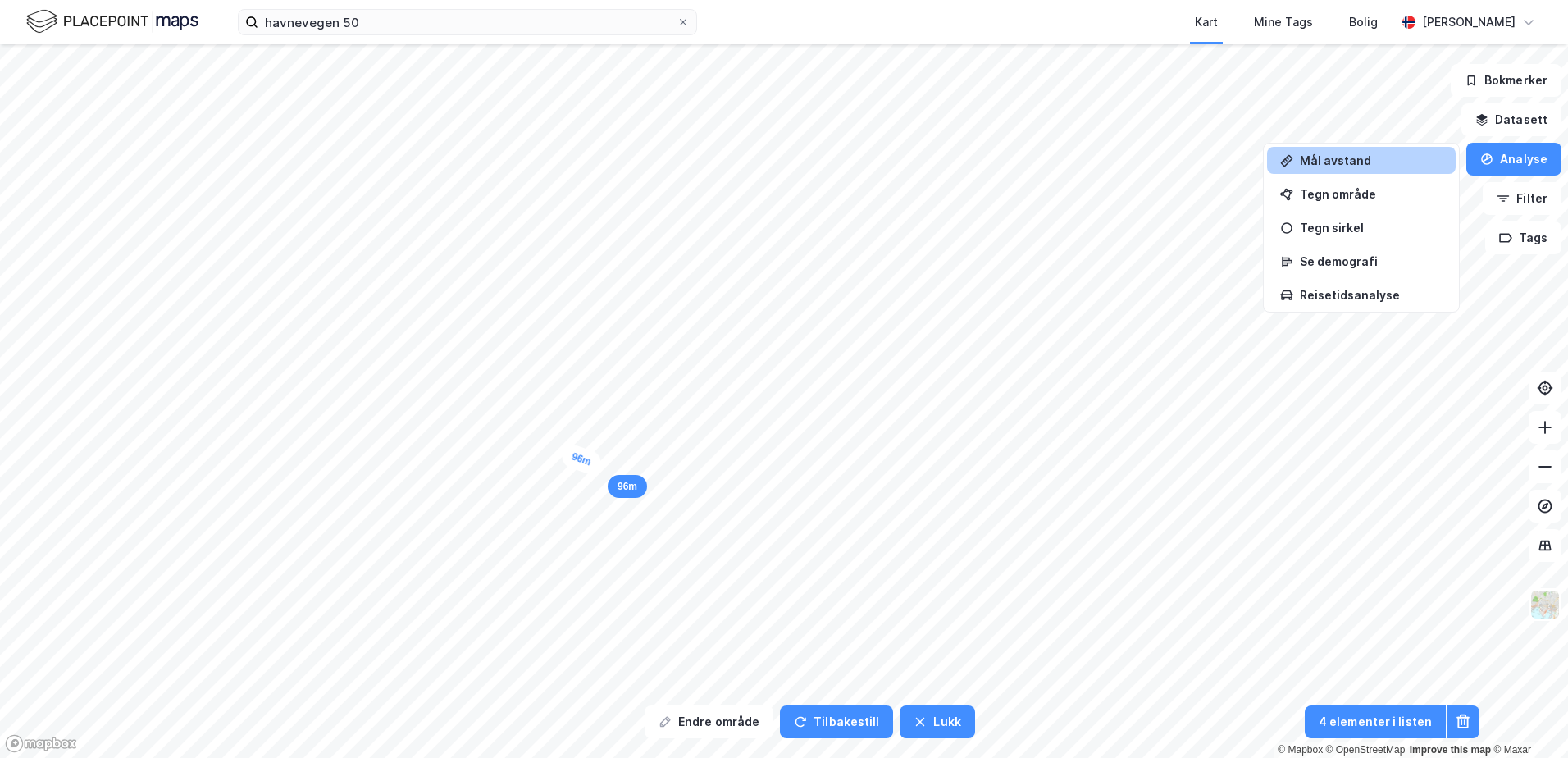
click at [1381, 161] on div "Mål avstand" at bounding box center [1372, 159] width 143 height 14
